Goal: Transaction & Acquisition: Purchase product/service

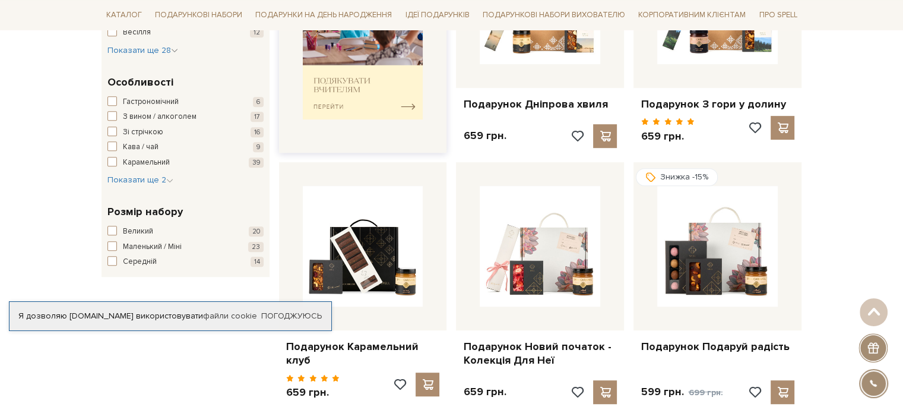
scroll to position [653, 0]
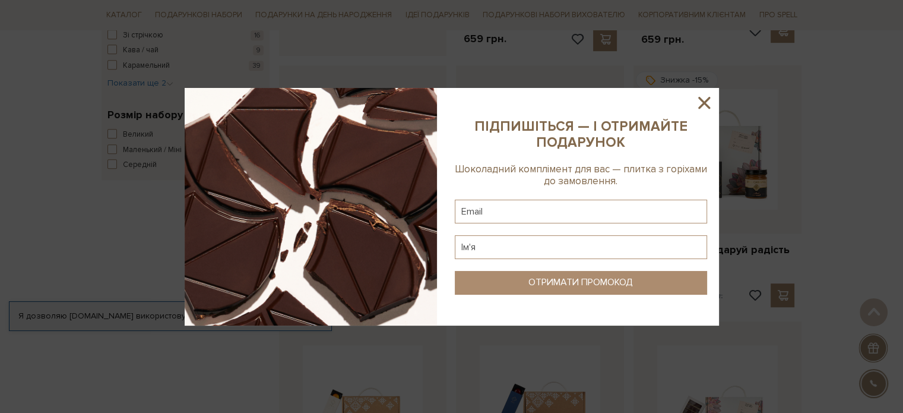
click at [699, 99] on icon at bounding box center [704, 103] width 12 height 12
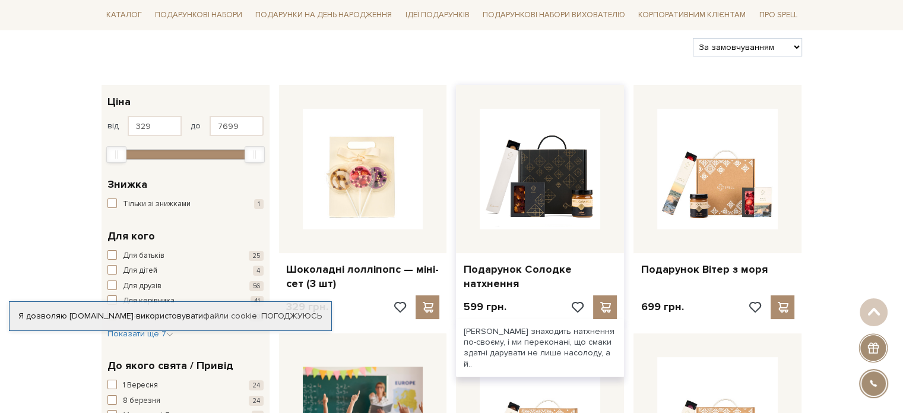
scroll to position [0, 0]
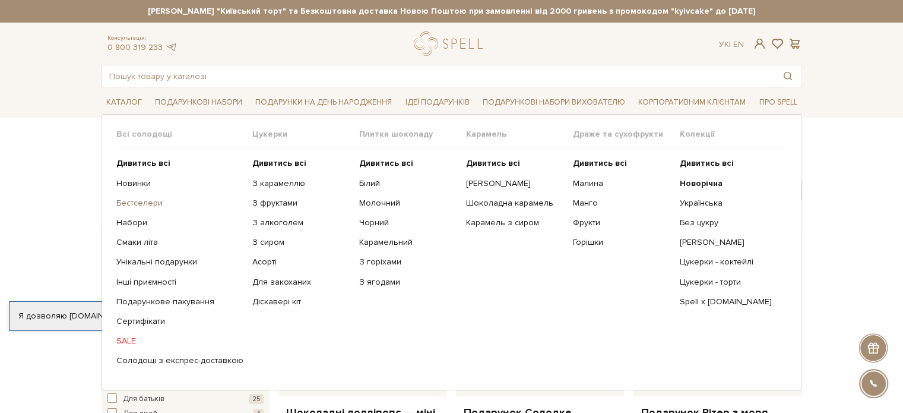
click at [131, 207] on link "Бестселери" at bounding box center [179, 203] width 127 height 11
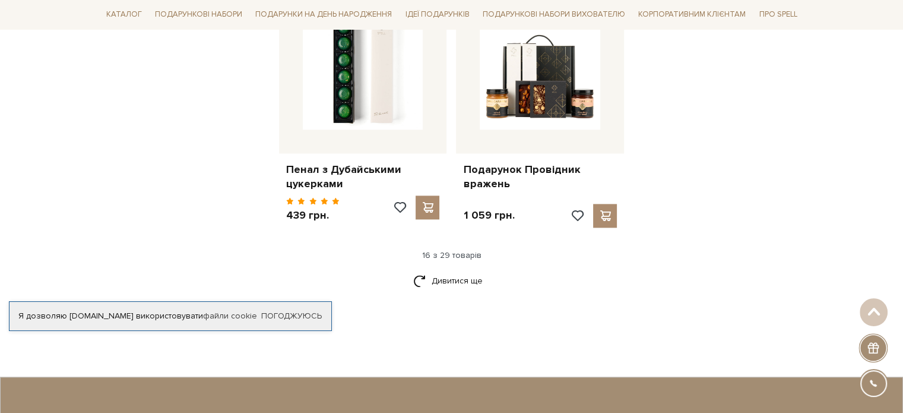
scroll to position [1662, 0]
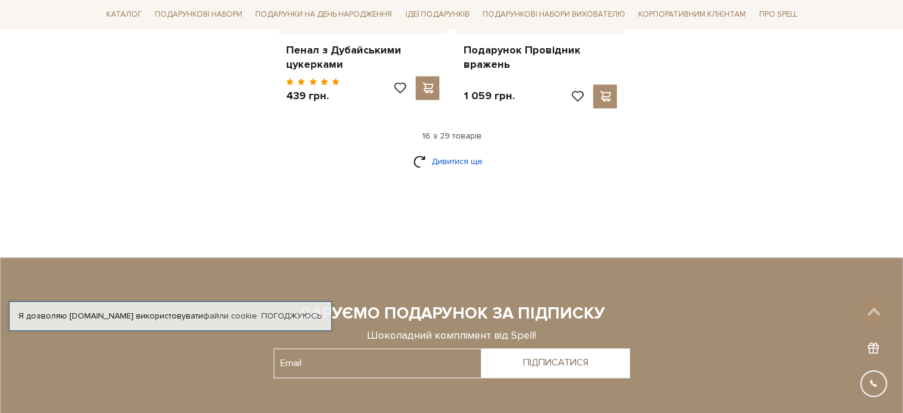
click at [452, 151] on link "Дивитися ще" at bounding box center [451, 161] width 77 height 21
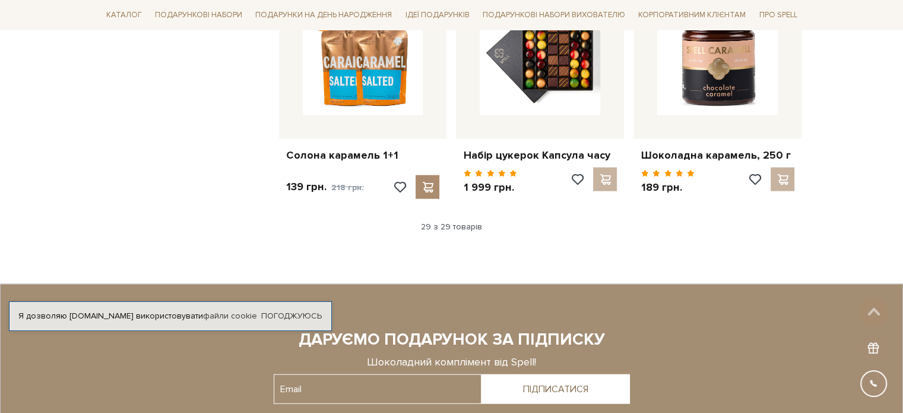
scroll to position [2493, 0]
